Goal: Task Accomplishment & Management: Use online tool/utility

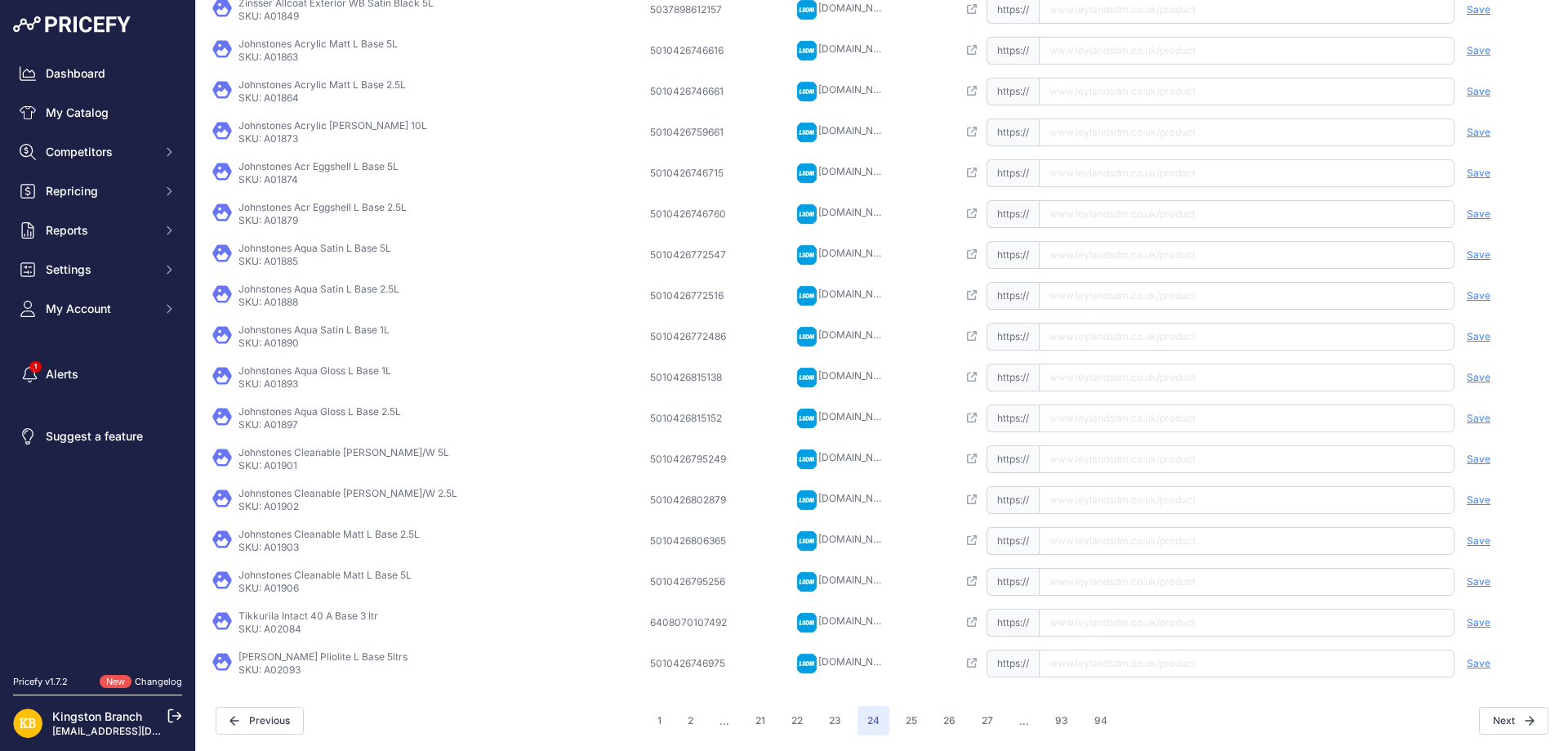
scroll to position [277, 0]
click at [1512, 721] on button "Next" at bounding box center [1514, 720] width 69 height 28
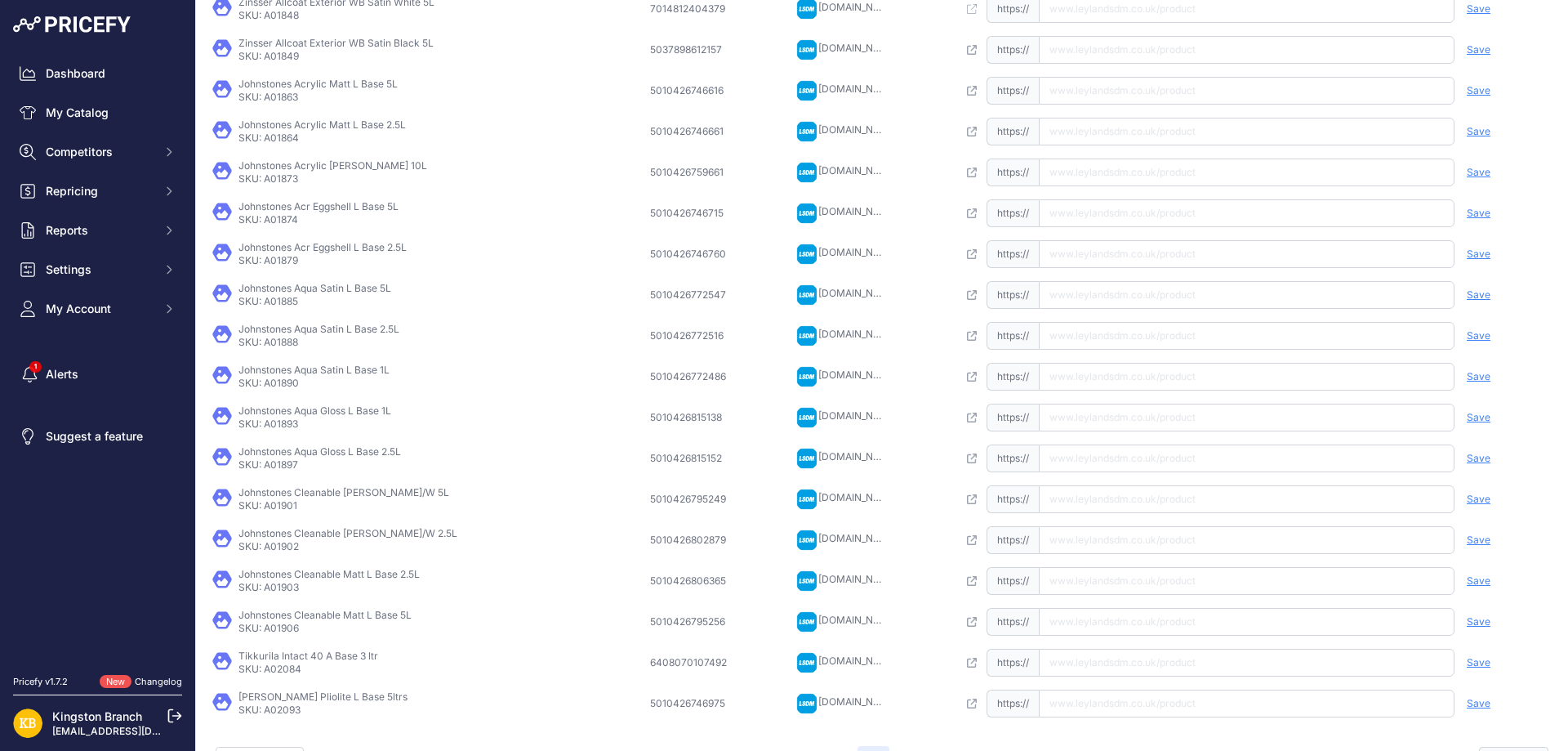
scroll to position [318, 0]
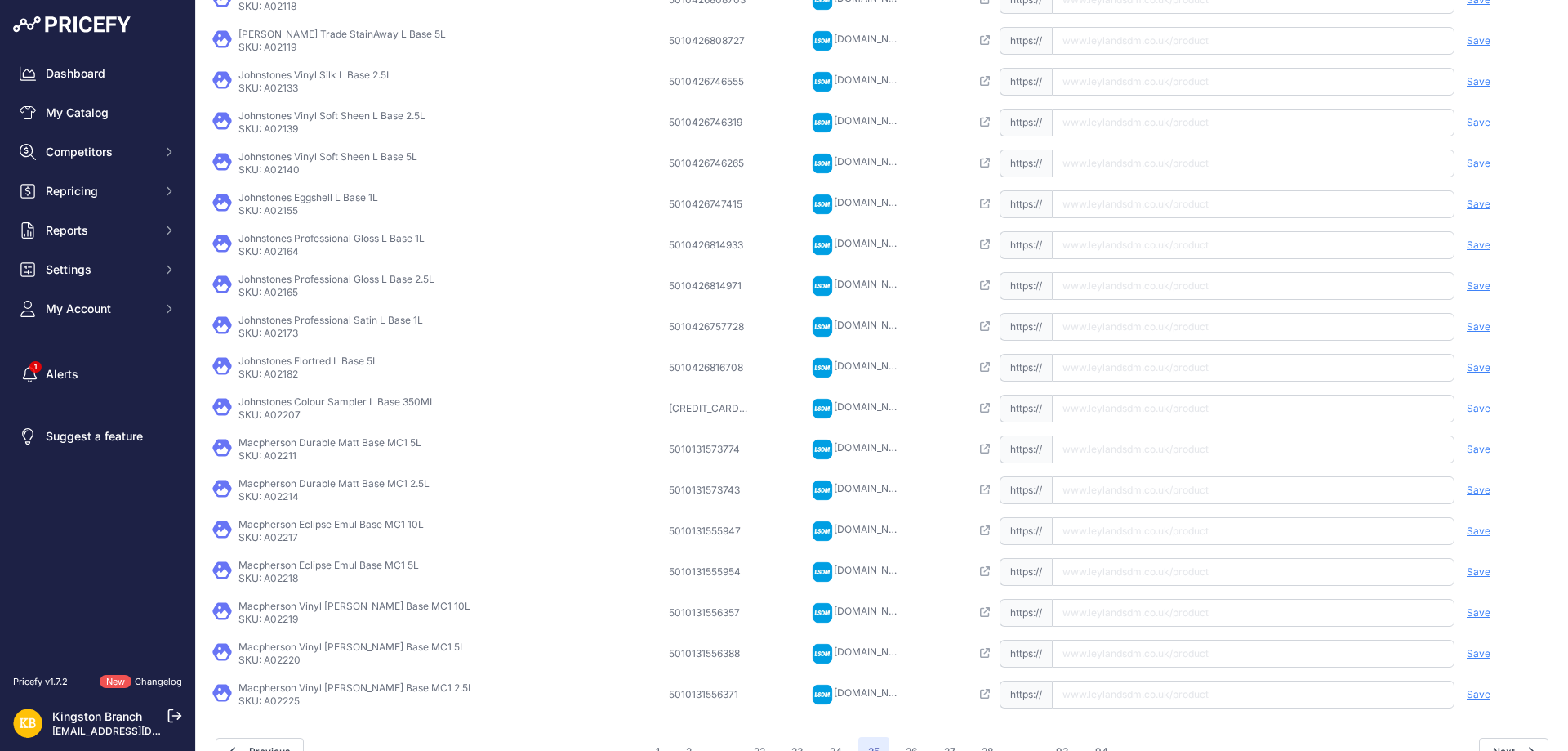
scroll to position [277, 0]
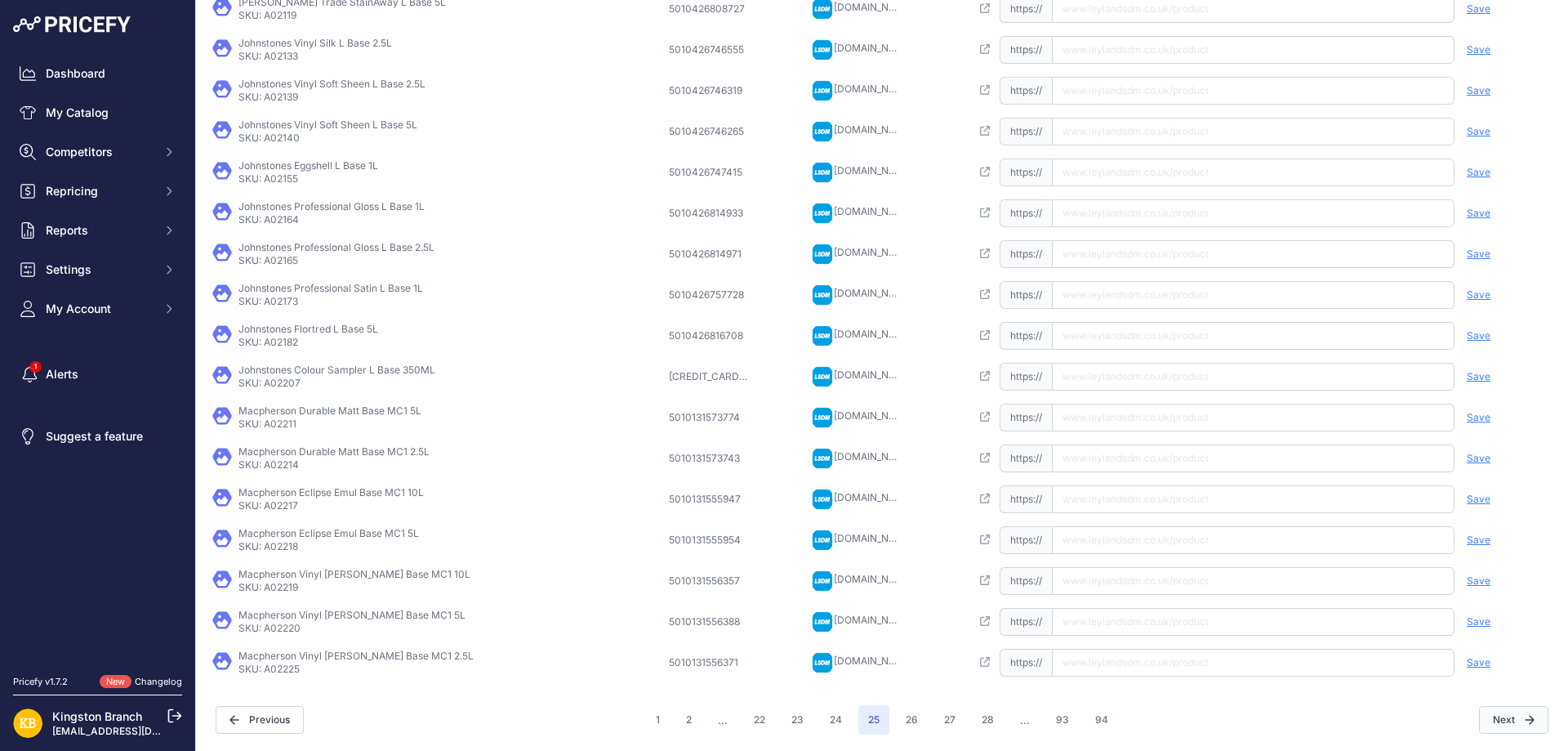
click at [1525, 715] on icon "button" at bounding box center [1529, 719] width 10 height 10
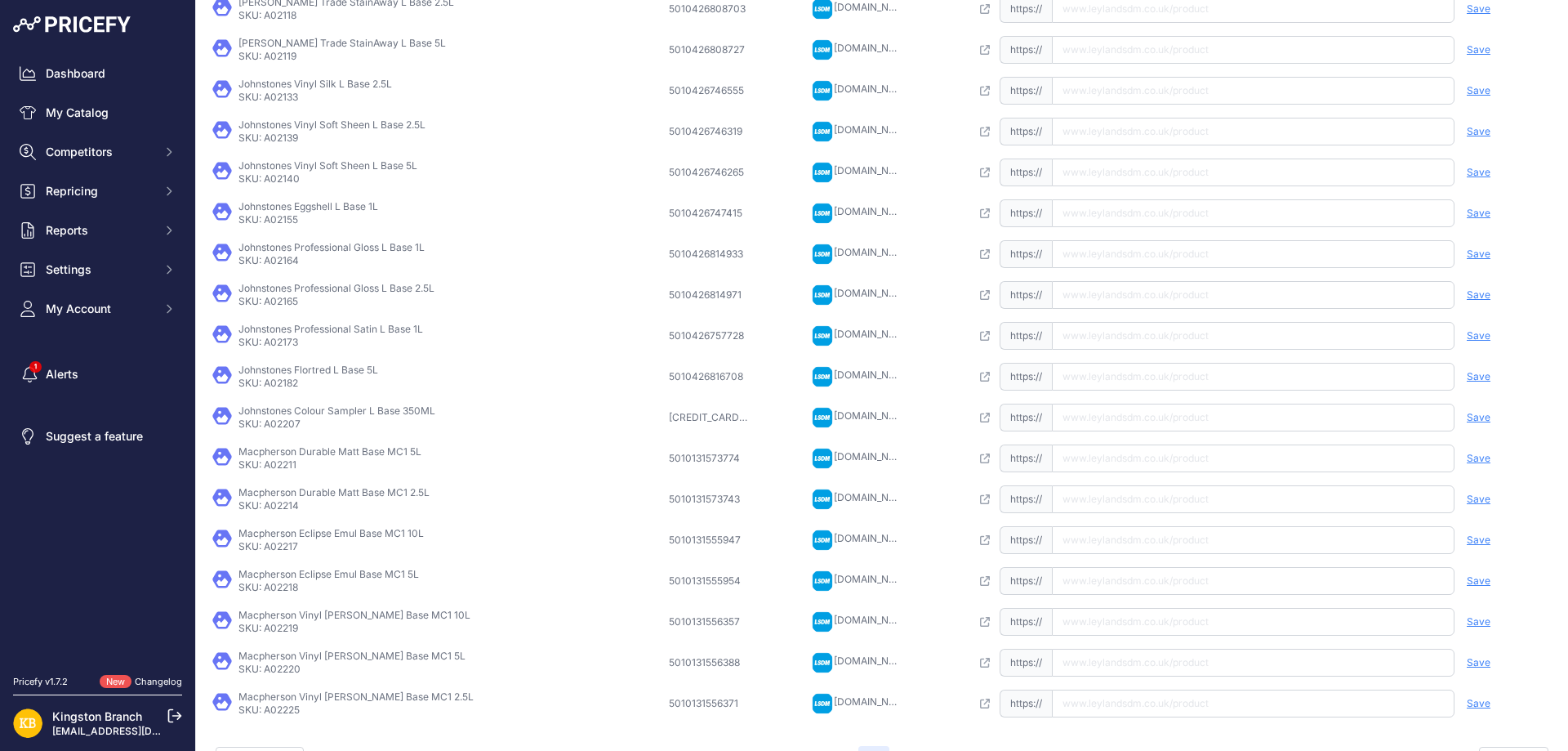
scroll to position [318, 0]
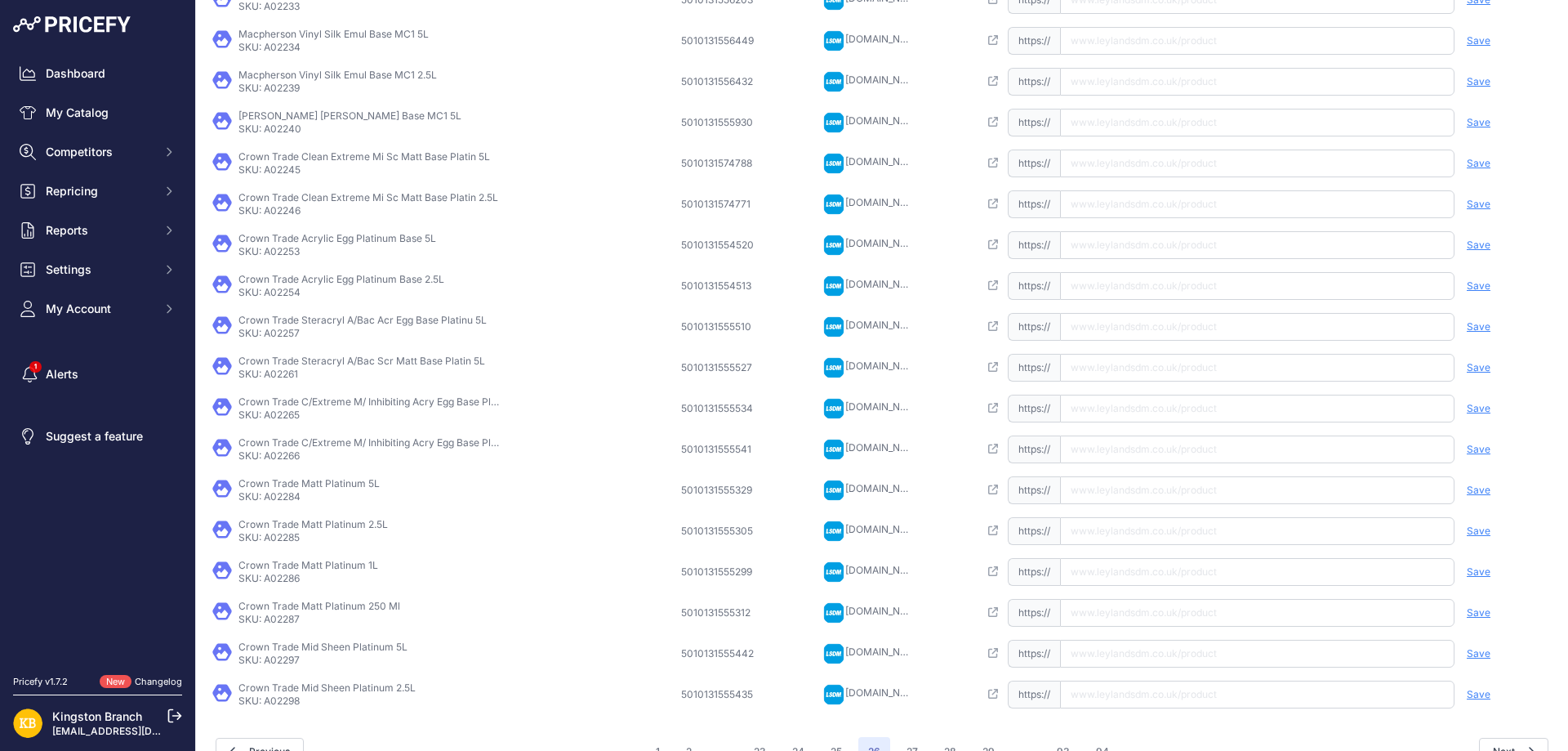
scroll to position [277, 0]
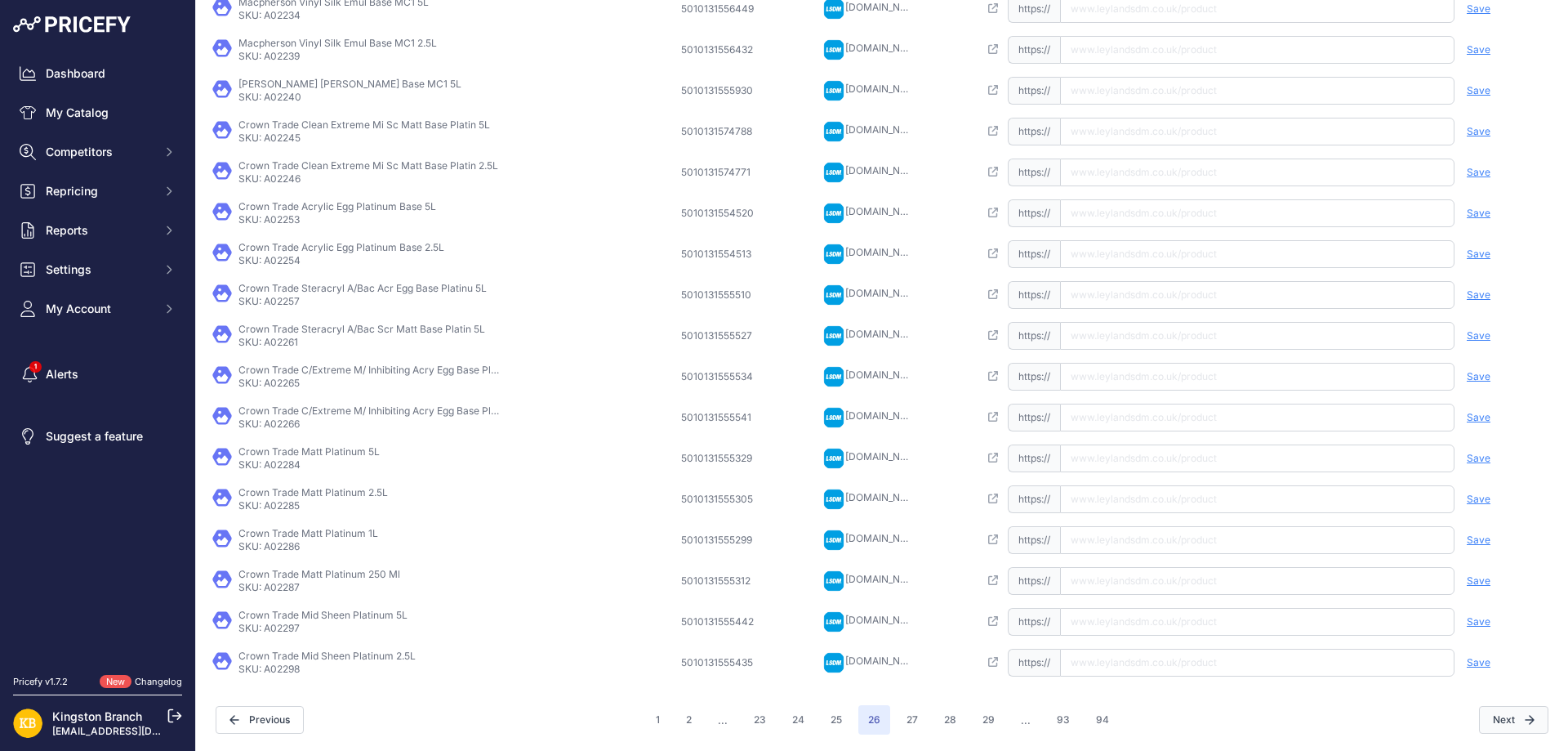
click at [1499, 723] on button "Next" at bounding box center [1514, 720] width 69 height 28
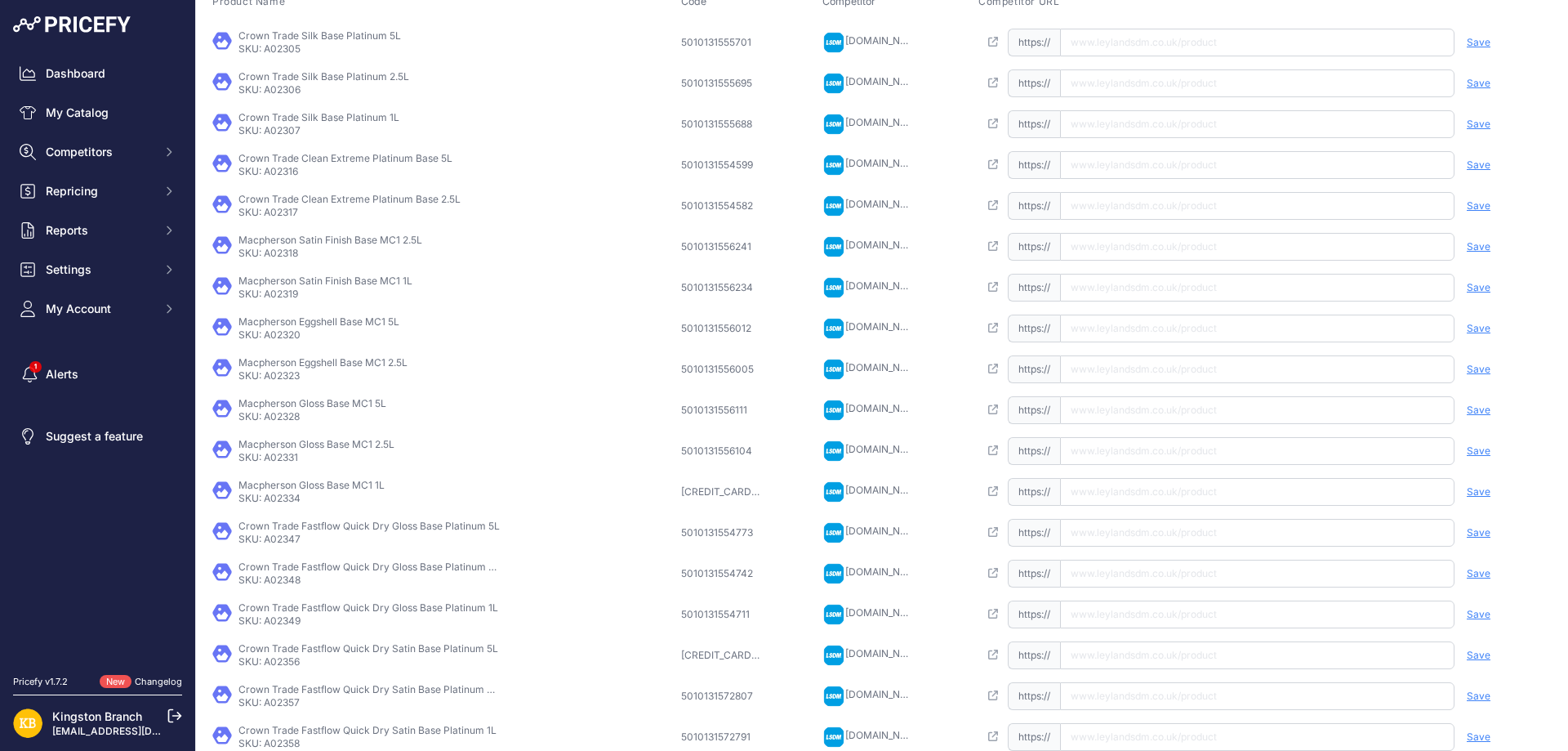
scroll to position [277, 0]
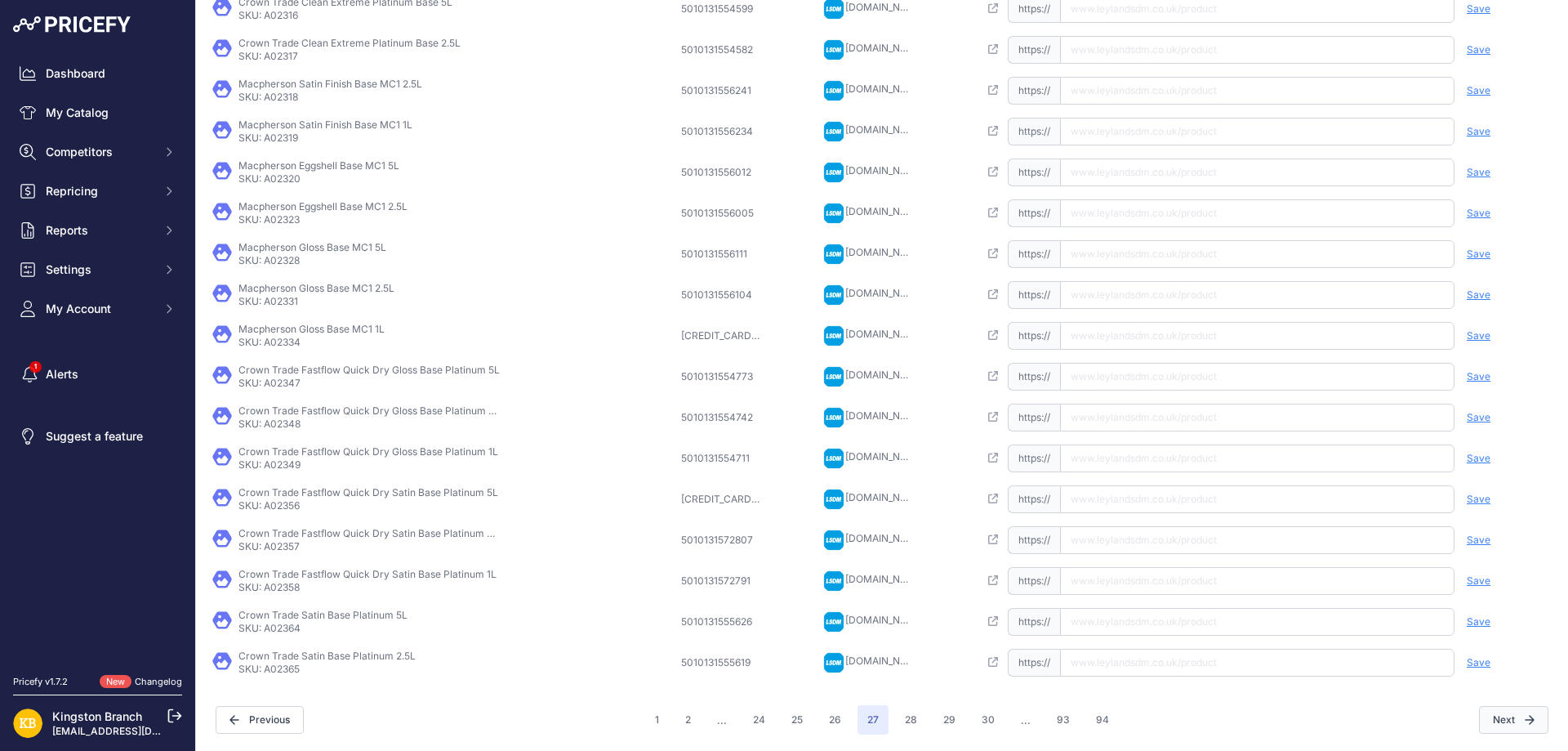
click at [1504, 720] on button "Next" at bounding box center [1514, 720] width 69 height 28
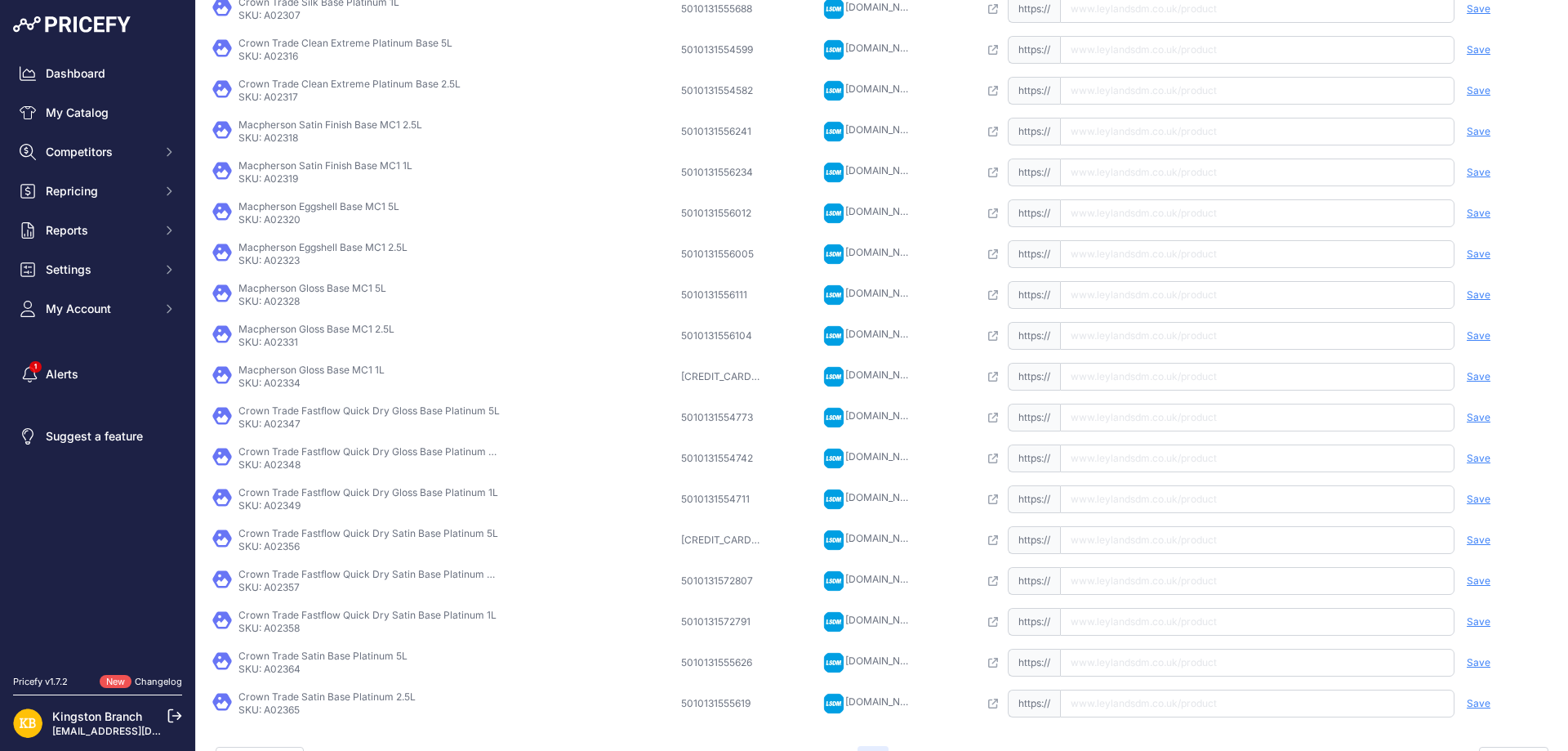
scroll to position [318, 0]
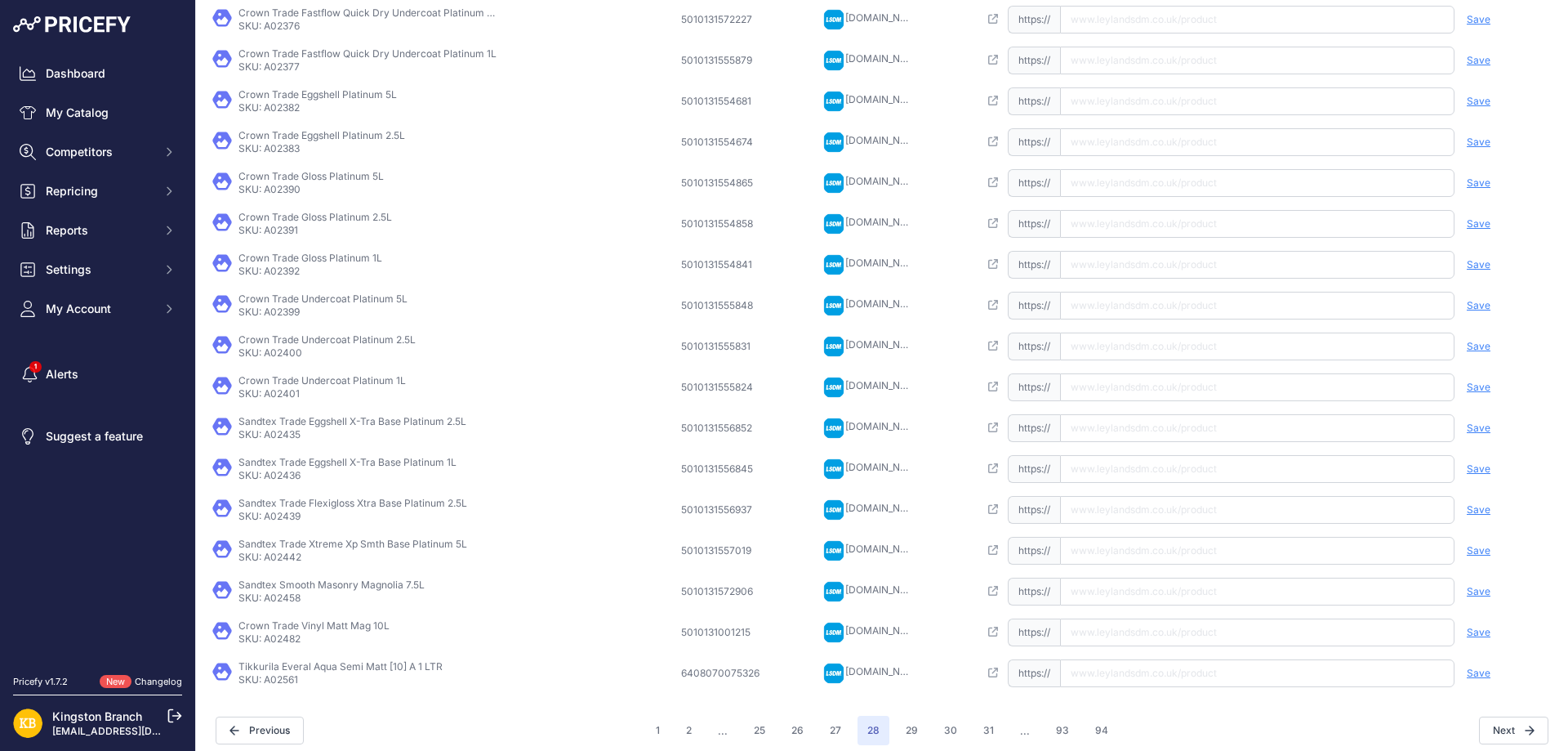
scroll to position [277, 0]
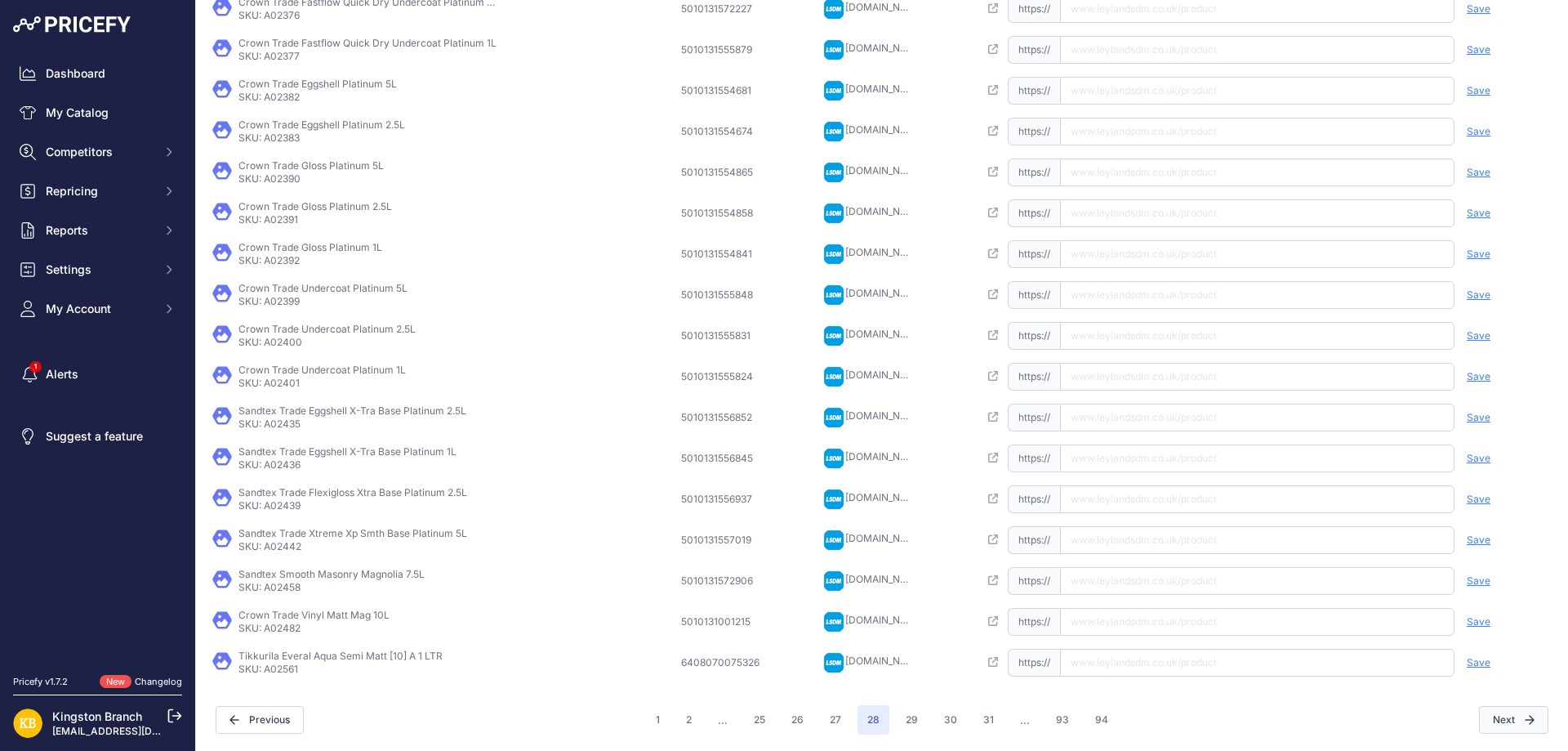
click at [1510, 719] on button "Next" at bounding box center [1514, 720] width 69 height 28
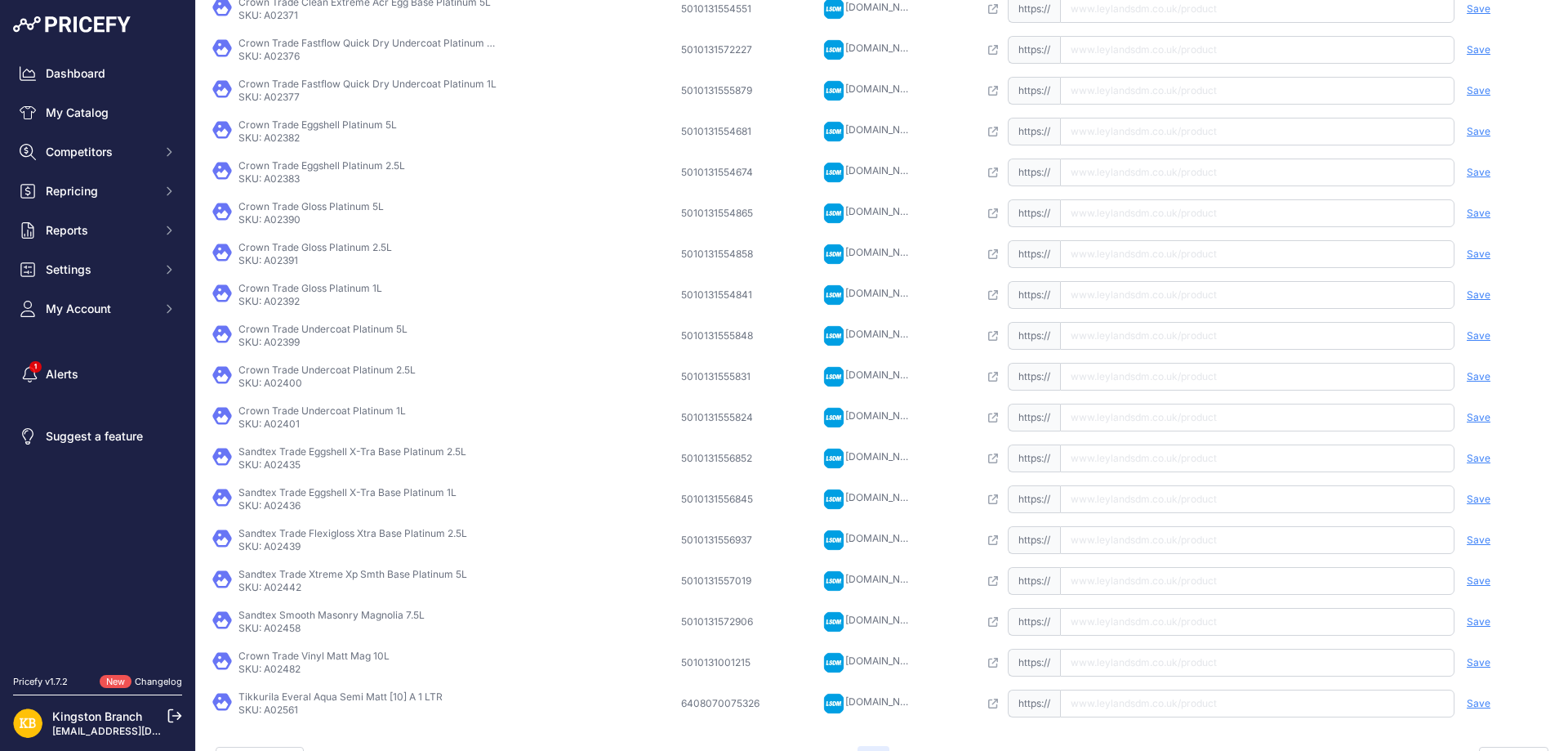
scroll to position [318, 0]
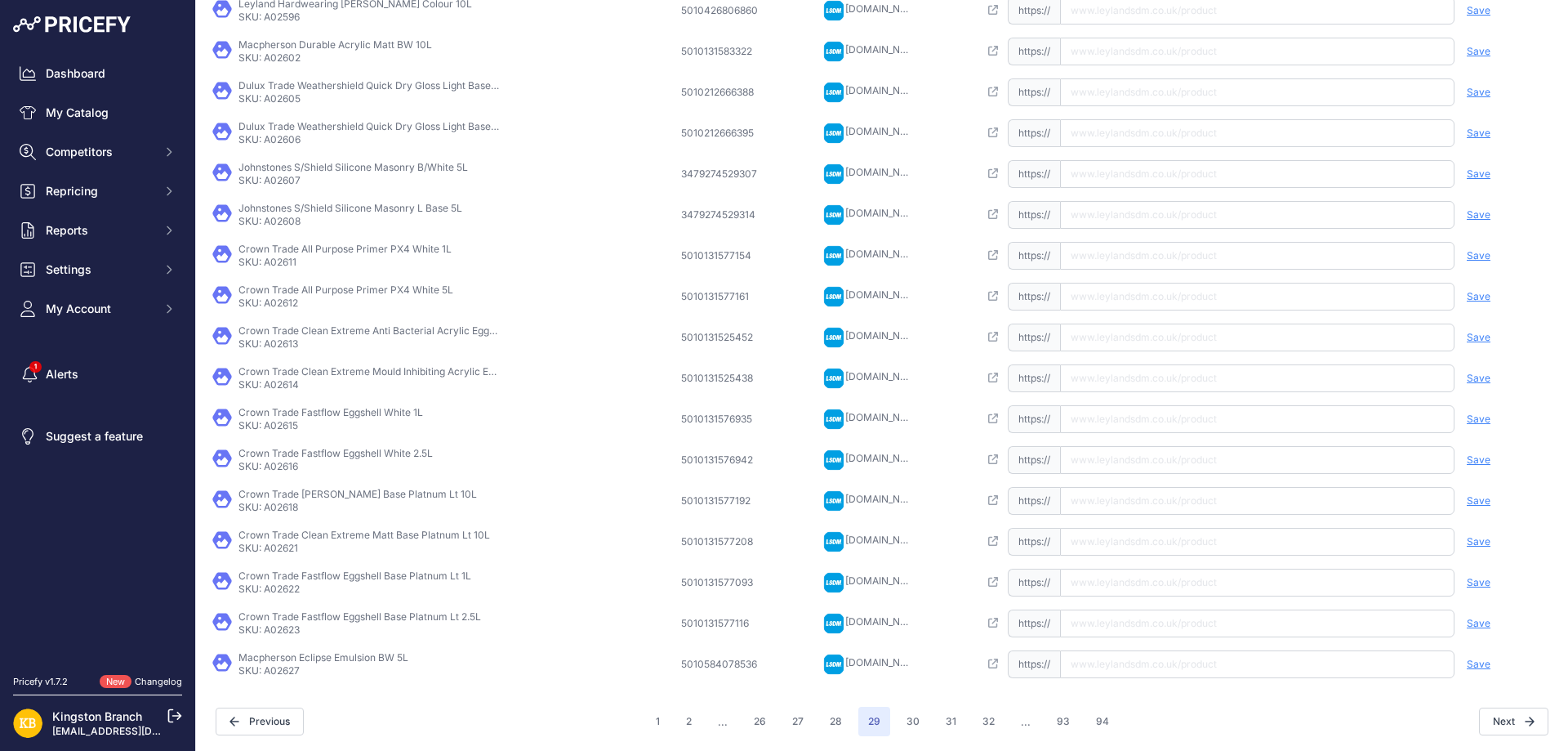
scroll to position [277, 0]
click at [1491, 713] on button "Next" at bounding box center [1514, 720] width 69 height 28
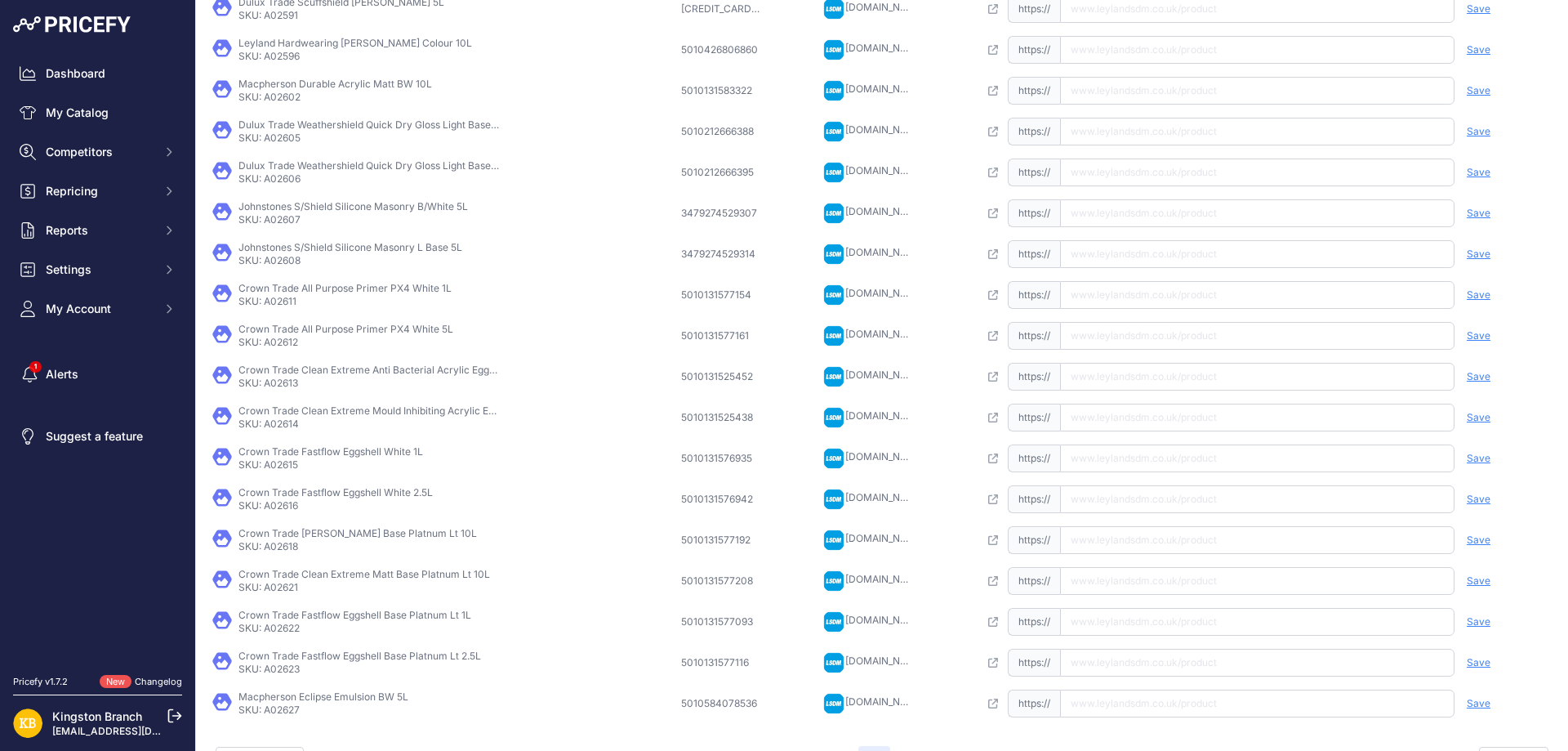
scroll to position [318, 0]
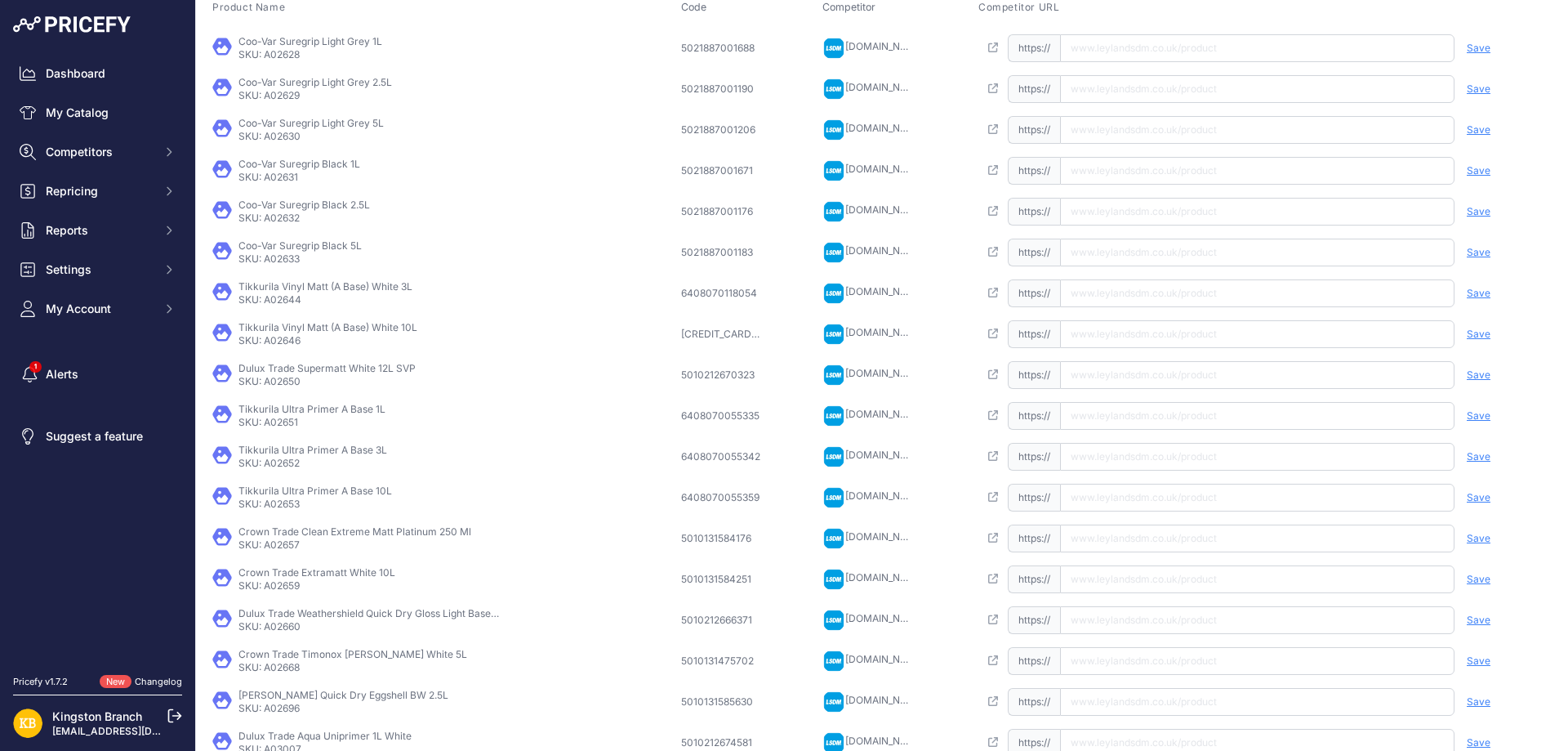
scroll to position [277, 0]
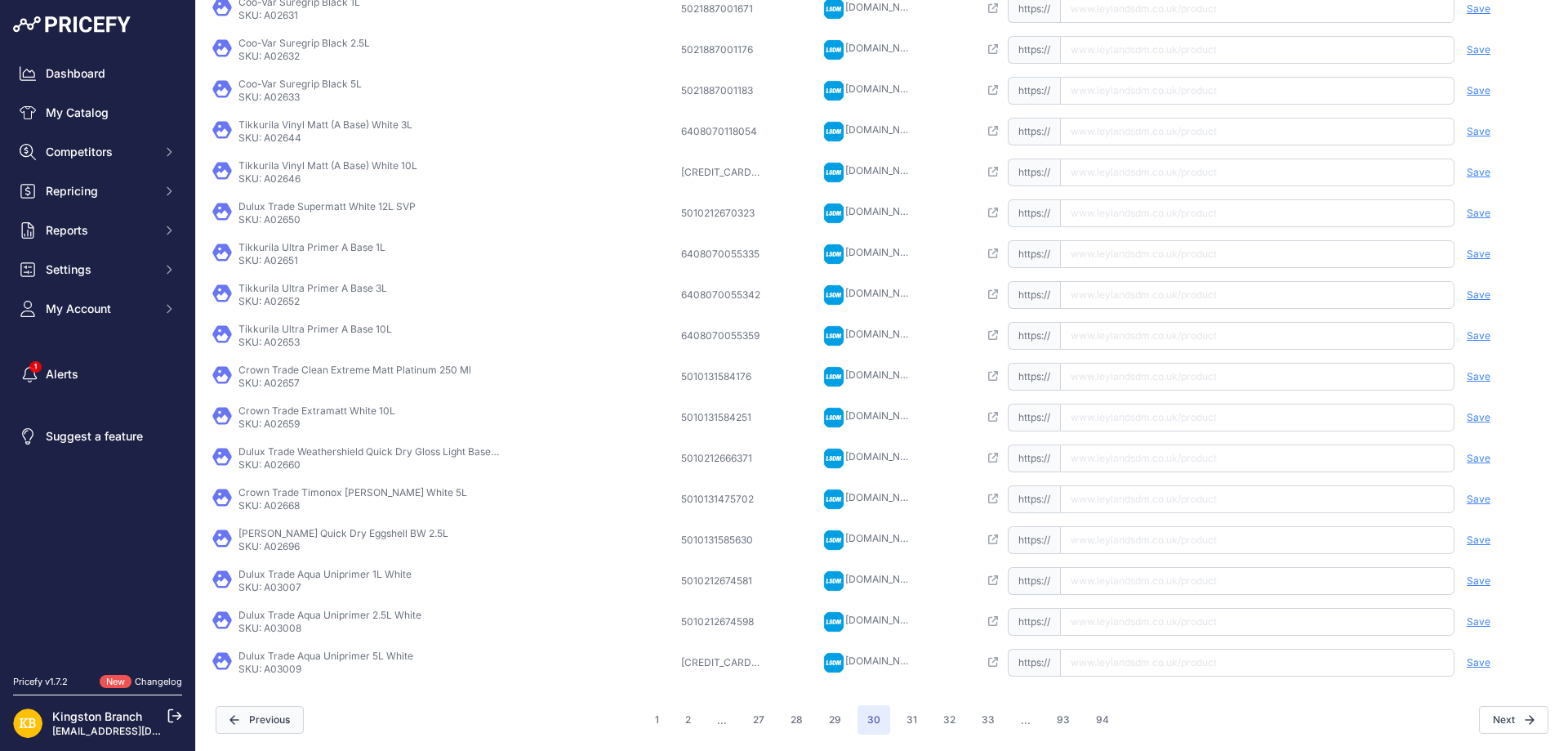
click at [282, 710] on button "Previous" at bounding box center [260, 720] width 89 height 28
click at [1525, 719] on icon "button" at bounding box center [1529, 719] width 8 height 8
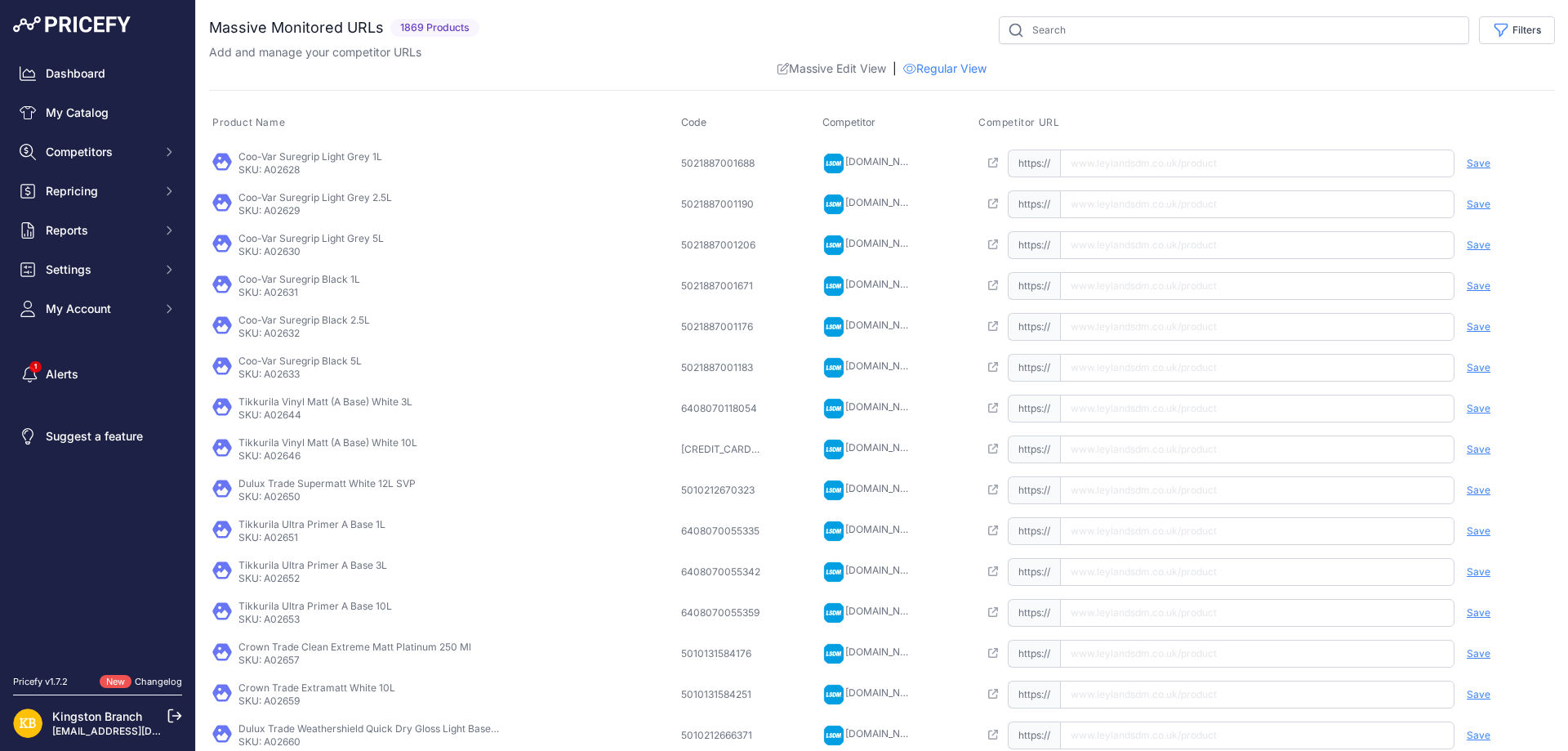
click at [1232, 212] on input "text" at bounding box center [1257, 204] width 394 height 28
paste input "[URL][DOMAIN_NAME]"
type input "[DOMAIN_NAME][URL]"
click at [1471, 208] on span "Save" at bounding box center [1479, 204] width 23 height 13
click at [1150, 240] on input "text" at bounding box center [1257, 245] width 394 height 28
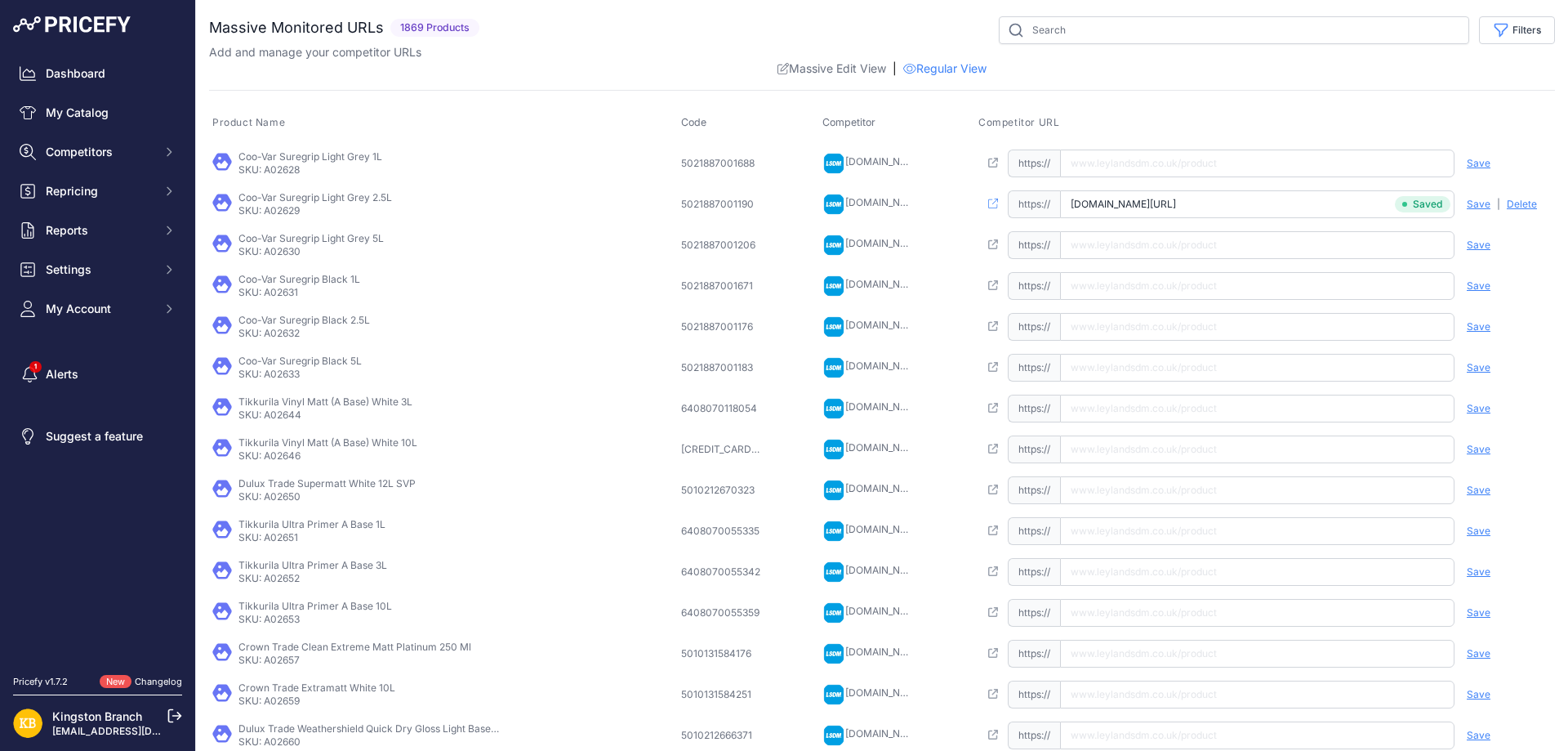
paste input "[URL][DOMAIN_NAME]"
type input "[DOMAIN_NAME][URL]"
click at [1467, 247] on span "Save" at bounding box center [1479, 245] width 23 height 13
click at [1140, 340] on td "Open this link https:// Saved false Save Analyzing | [GEOGRAPHIC_DATA] Deleting" at bounding box center [1265, 326] width 580 height 41
click at [1140, 333] on input "text" at bounding box center [1257, 326] width 394 height 28
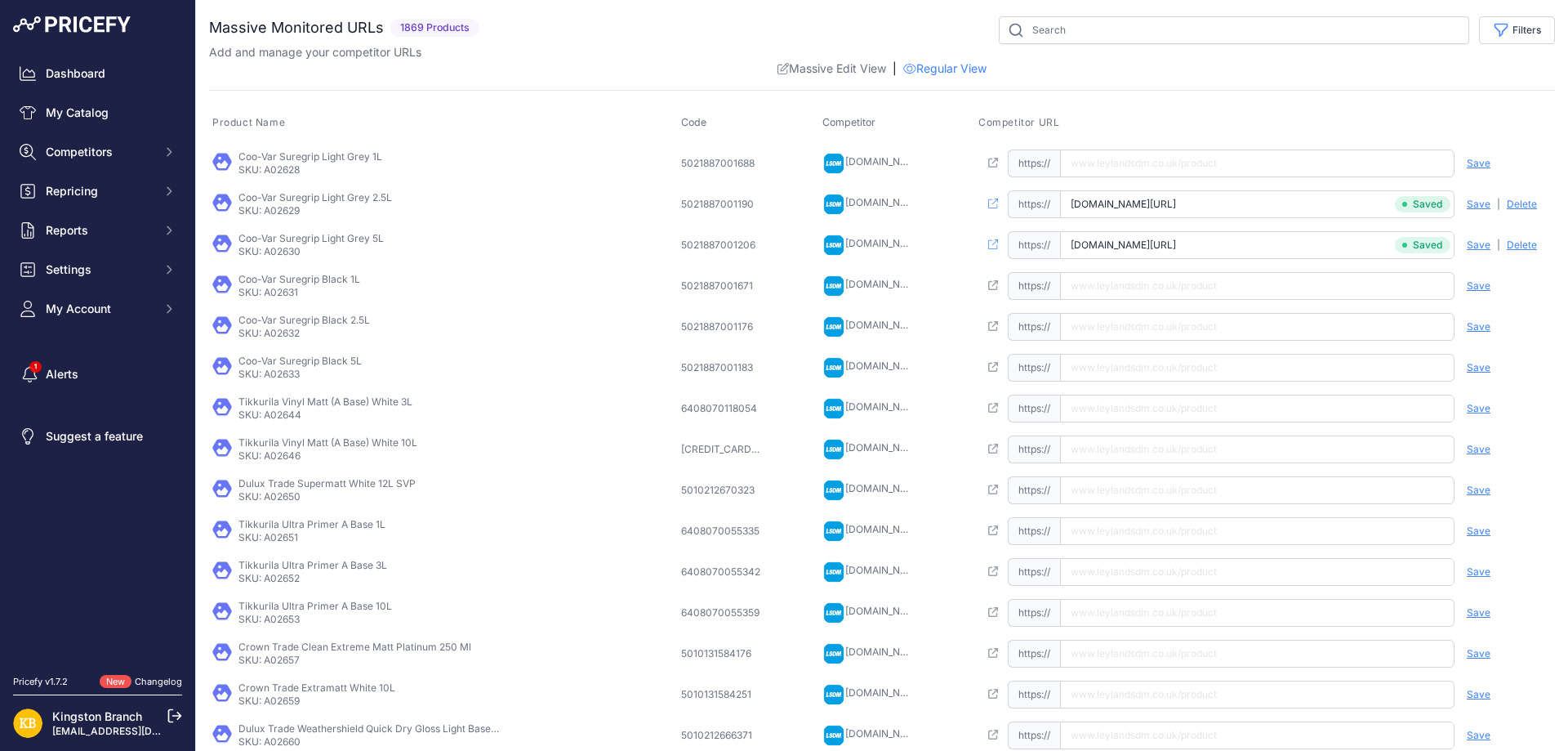
paste input "[URL][DOMAIN_NAME]"
type input "[DOMAIN_NAME][URL]"
click at [1467, 323] on span "Save" at bounding box center [1479, 326] width 23 height 13
